Goal: Obtain resource: Obtain resource

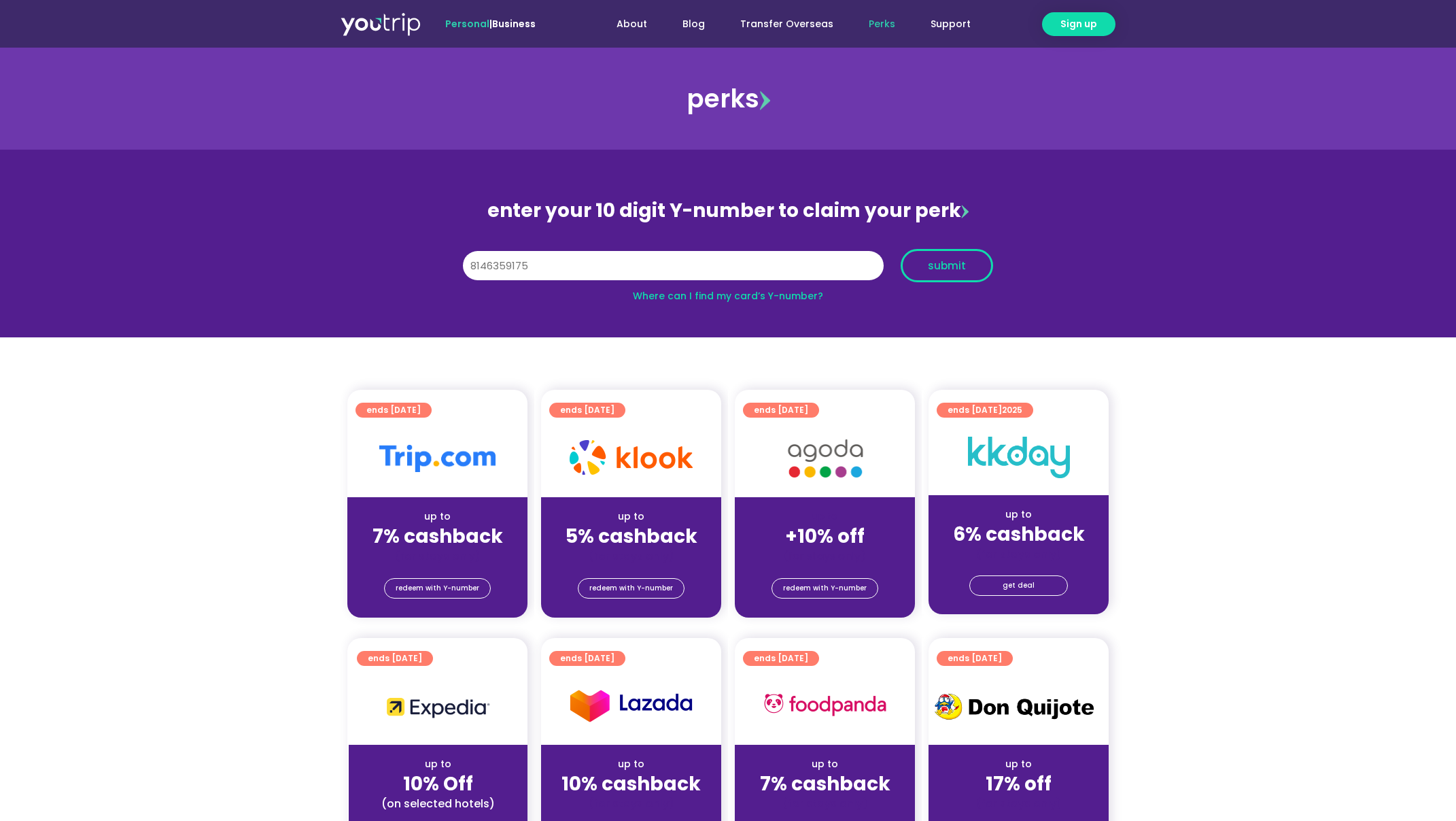
click at [971, 265] on span "submit" at bounding box center [947, 265] width 69 height 10
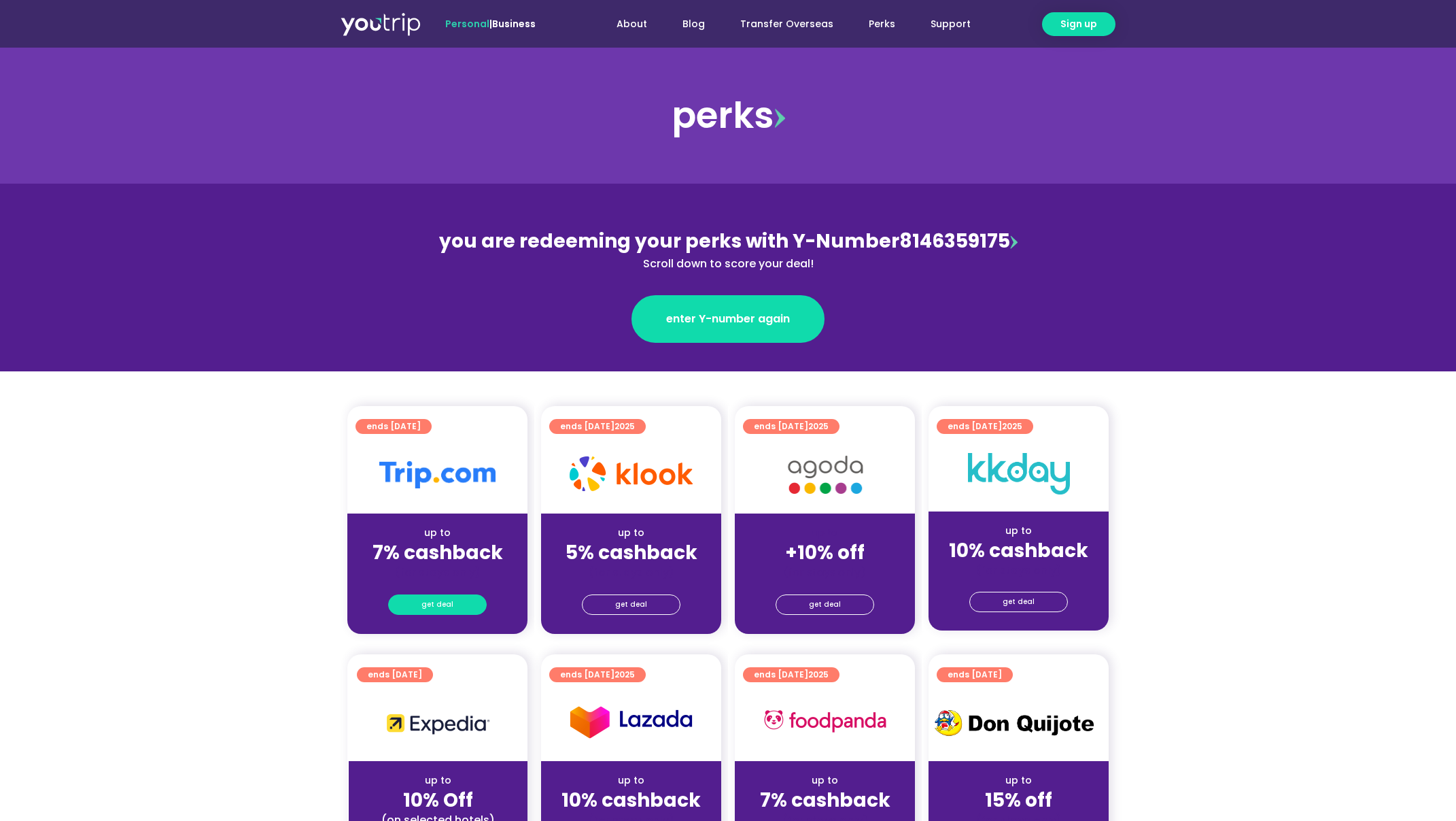
click at [414, 603] on link "get deal" at bounding box center [438, 604] width 98 height 20
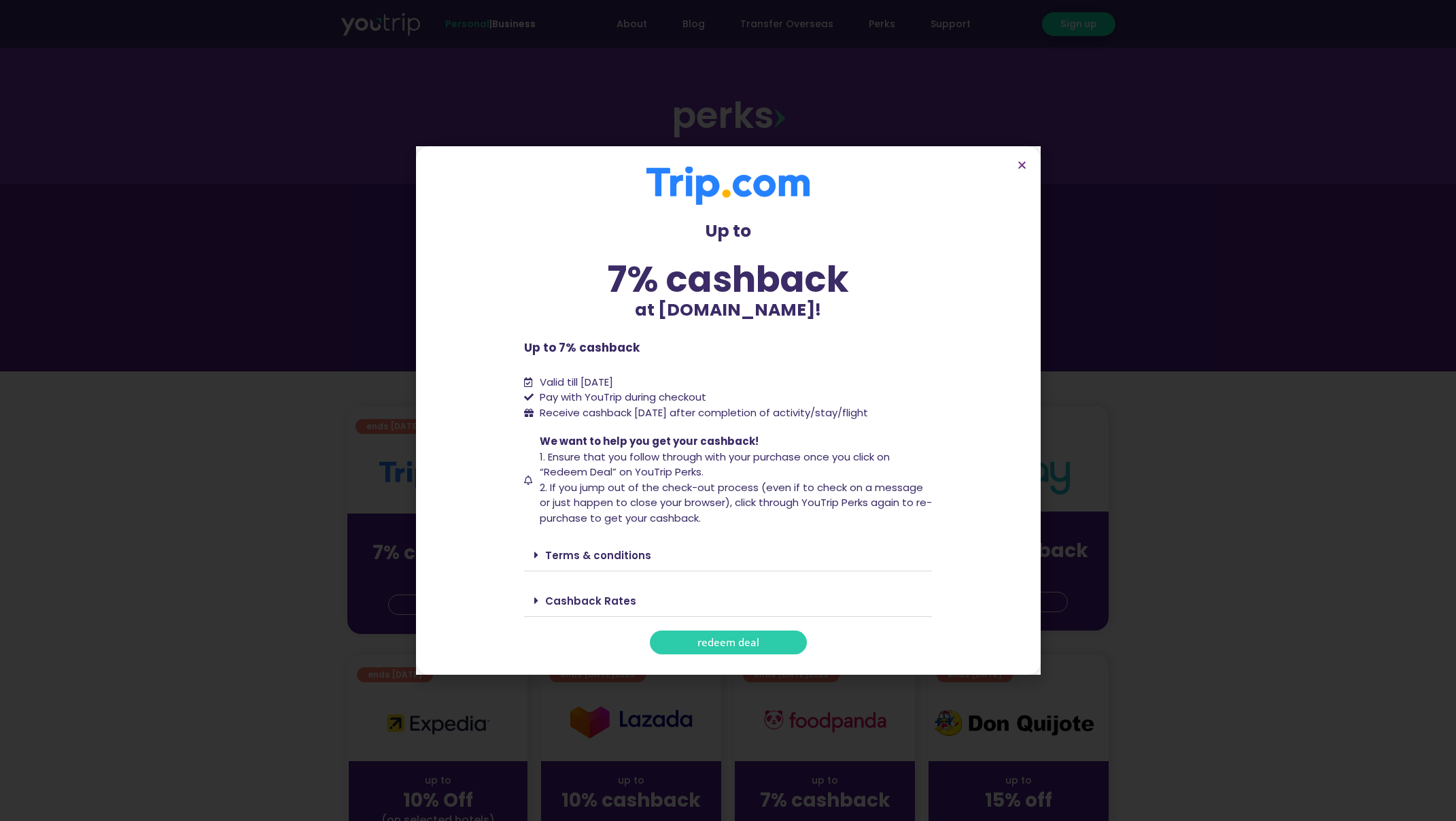
click at [602, 545] on div "Terms & conditions" at bounding box center [728, 554] width 408 height 32
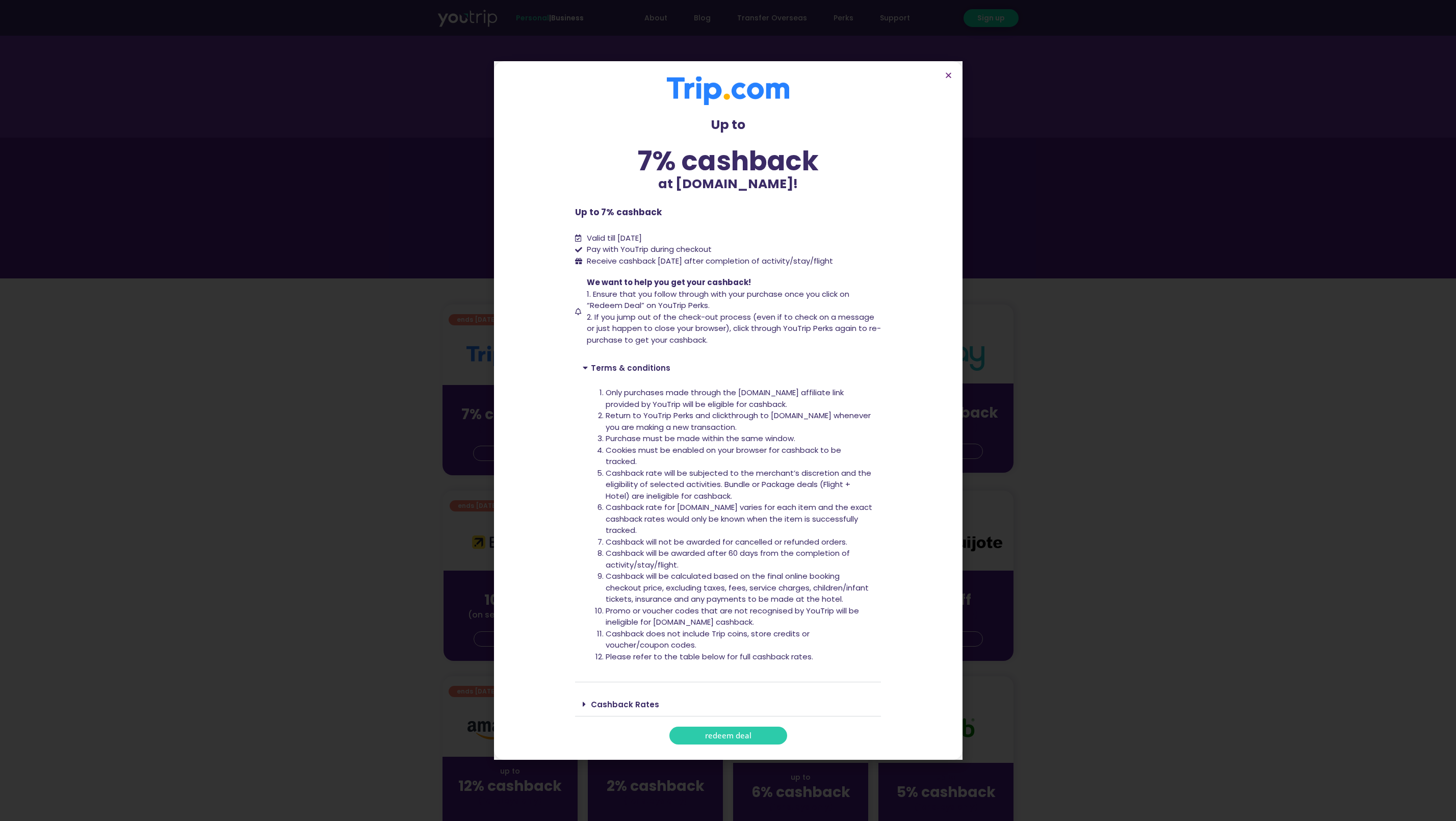
click at [873, 346] on div "Up to 7% cashback at Trip.com! Up to 7% cashback at Trip.com! Up to 7% cashback…" at bounding box center [728, 410] width 306 height 668
